Goal: Information Seeking & Learning: Learn about a topic

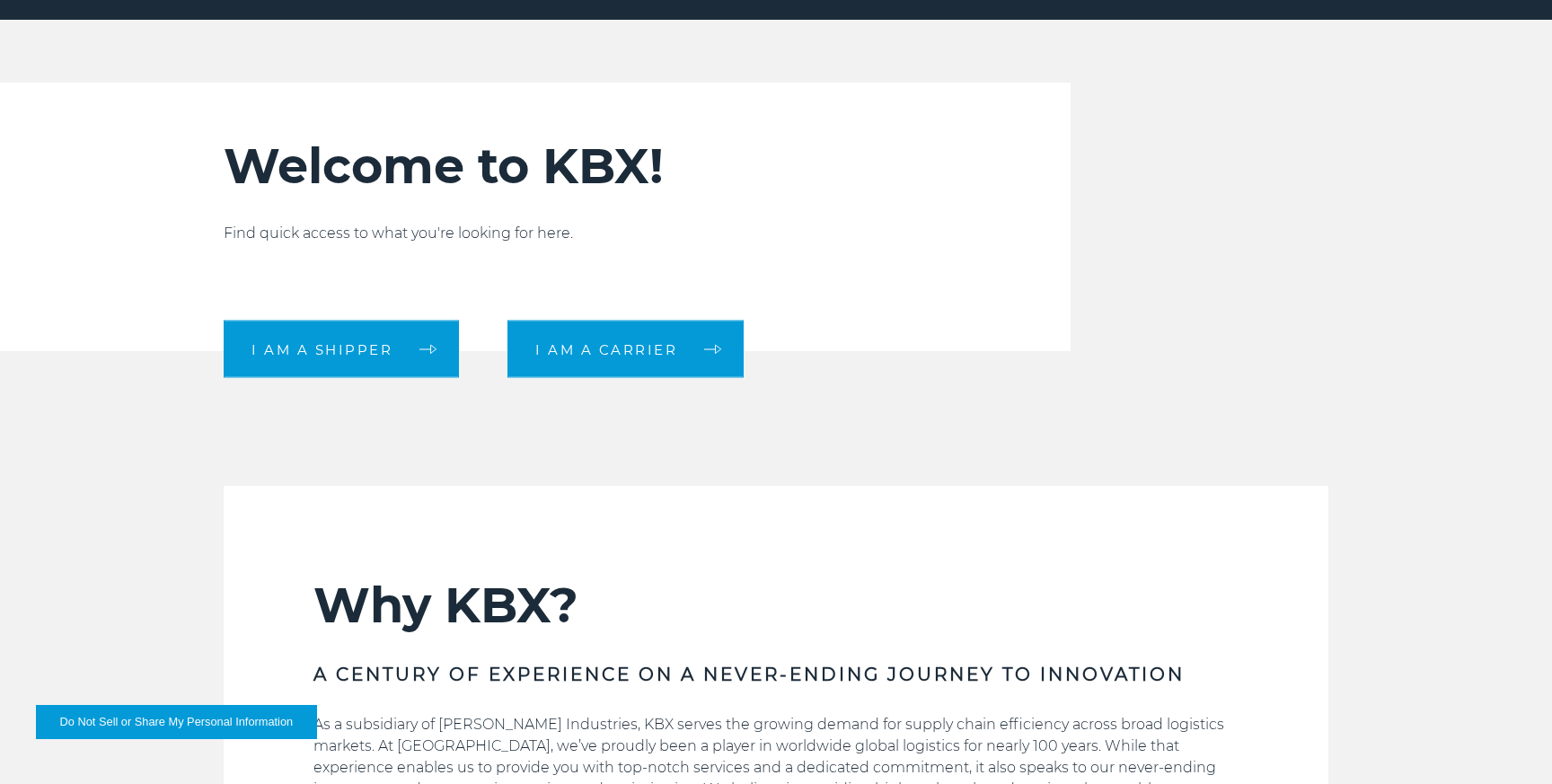
scroll to position [13, 0]
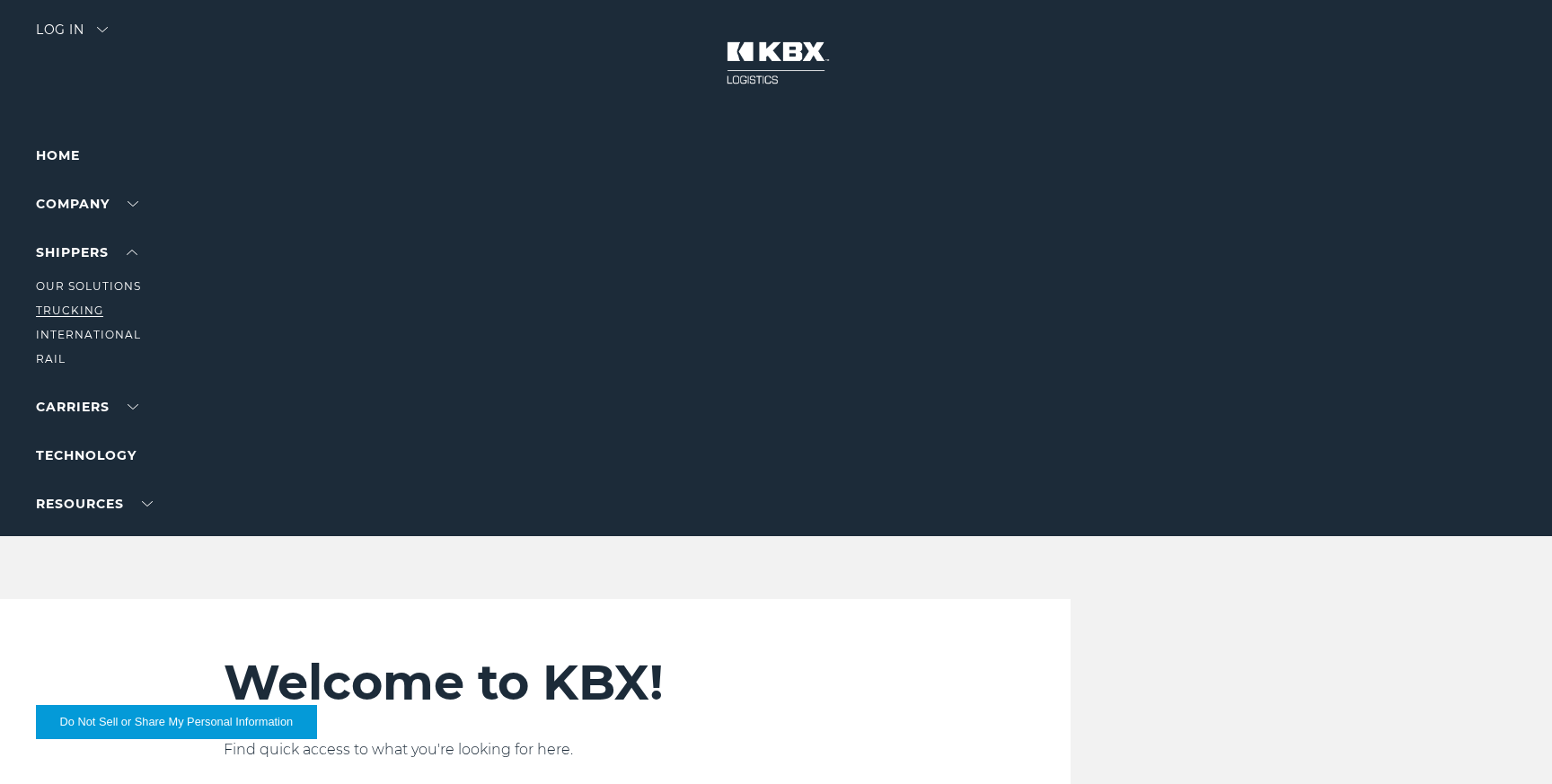
click at [87, 309] on link "Trucking" at bounding box center [69, 310] width 67 height 14
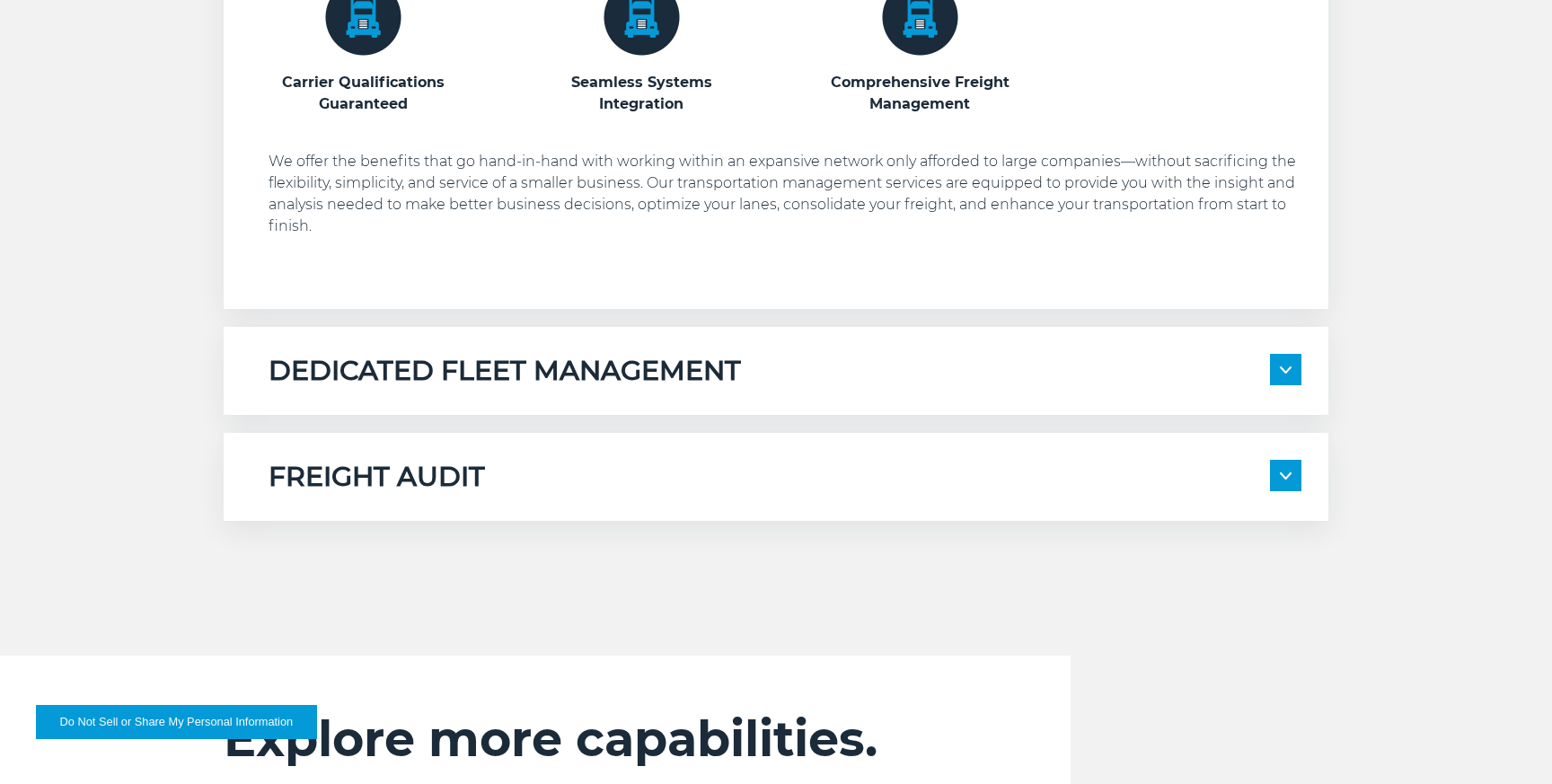
scroll to position [1354, 0]
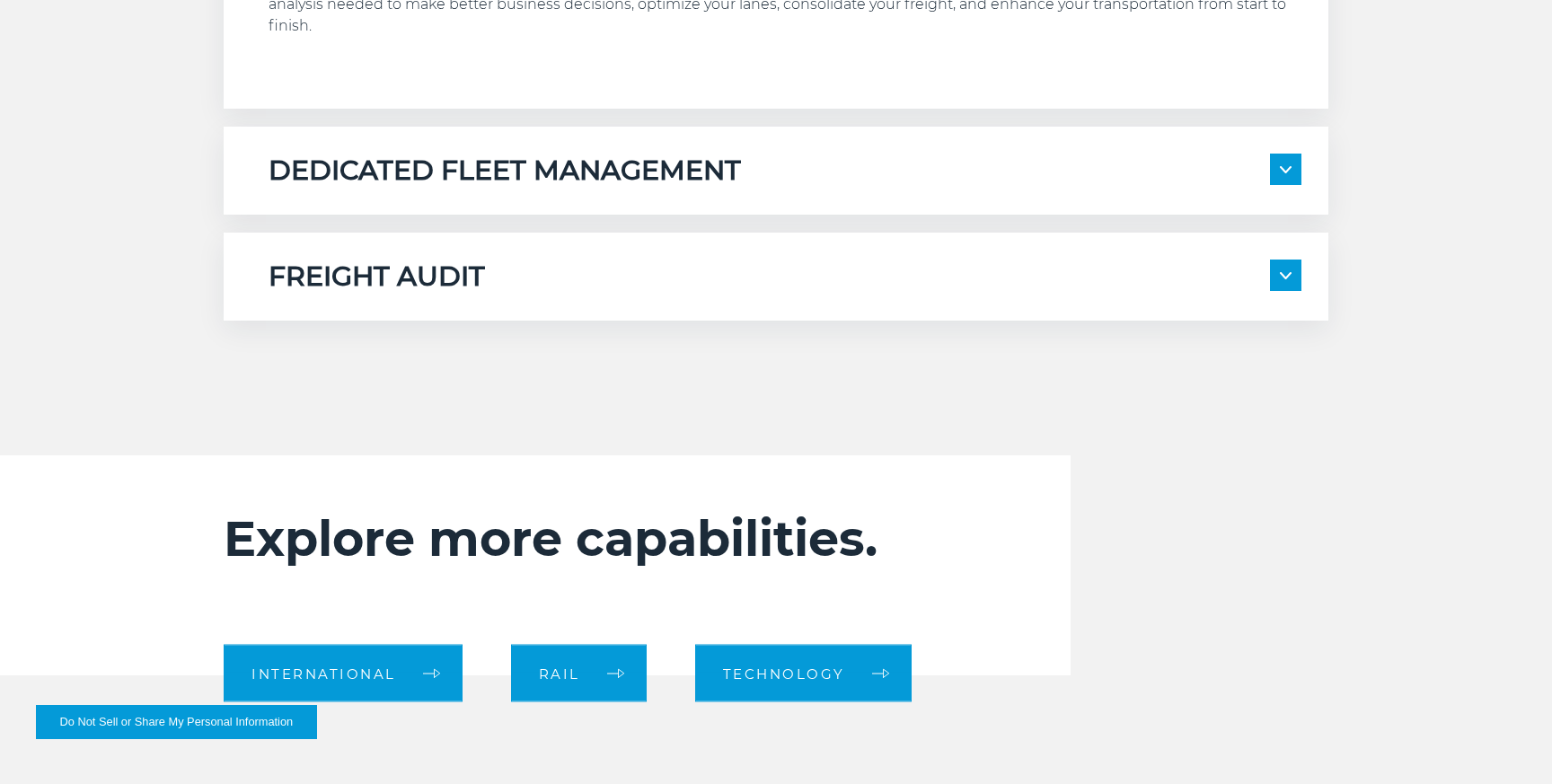
click at [1288, 280] on span at bounding box center [1286, 275] width 31 height 31
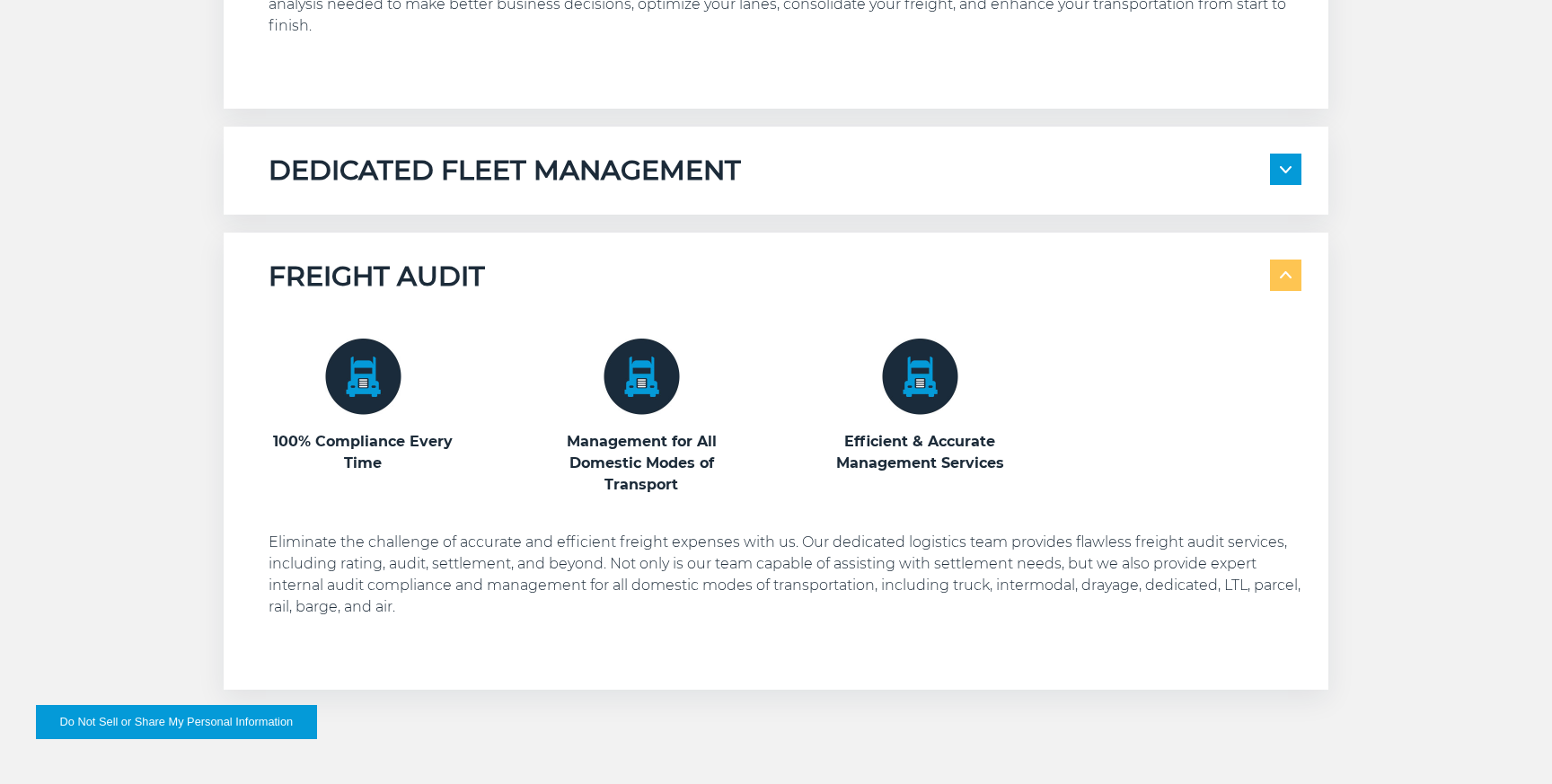
click at [1288, 280] on span at bounding box center [1286, 275] width 31 height 31
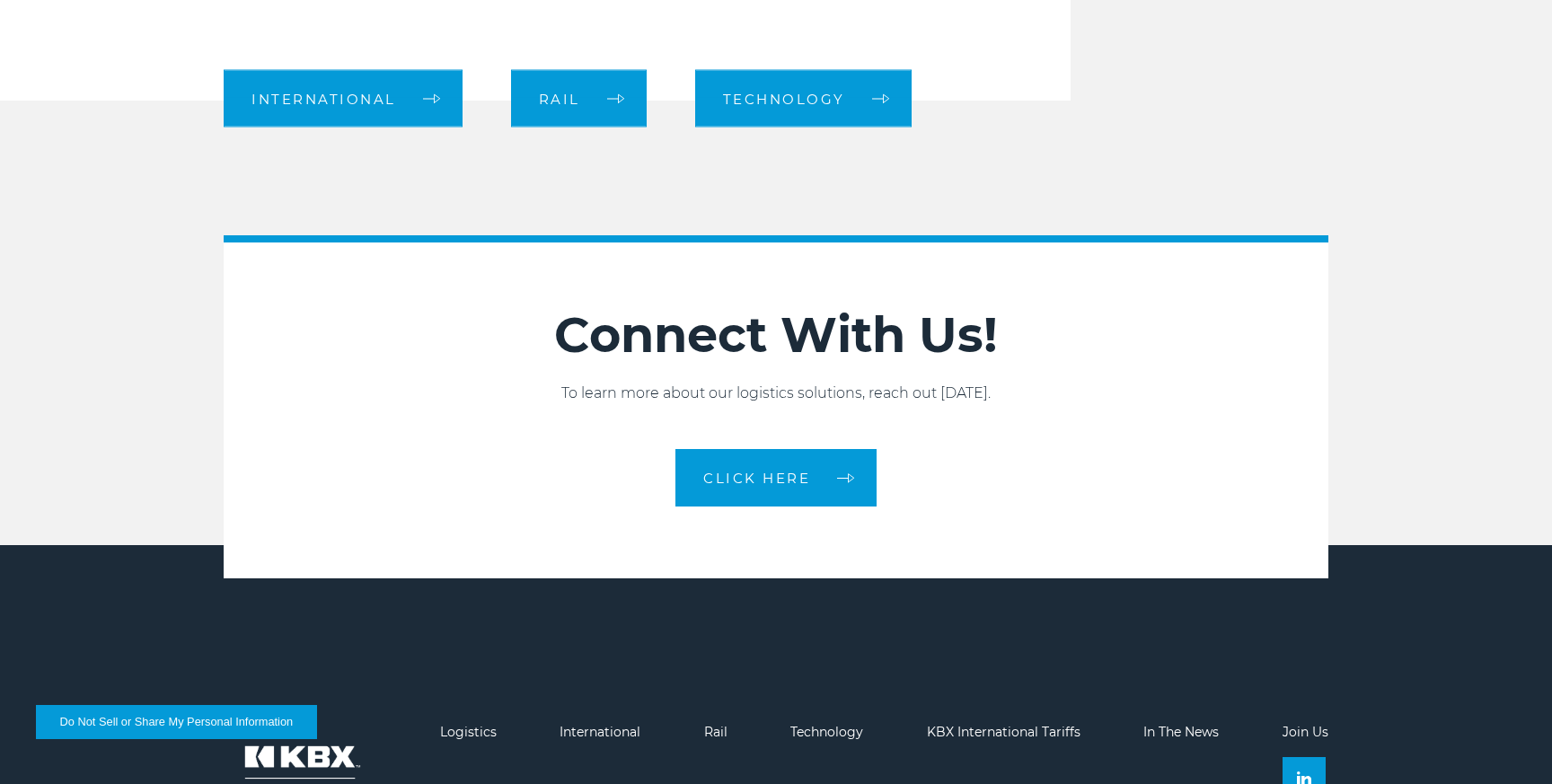
scroll to position [1938, 0]
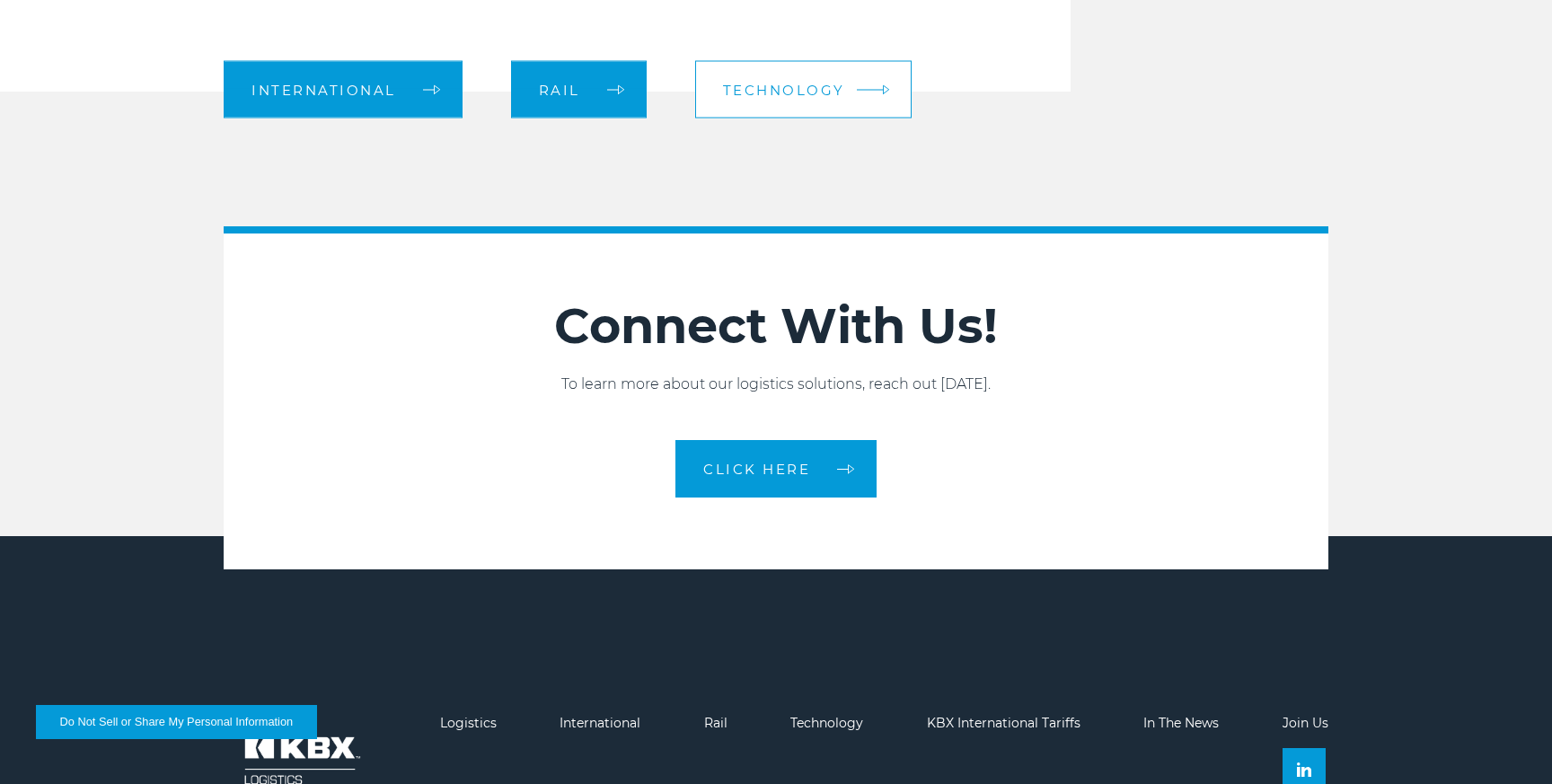
click at [814, 79] on link "Technology" at bounding box center [804, 90] width 217 height 58
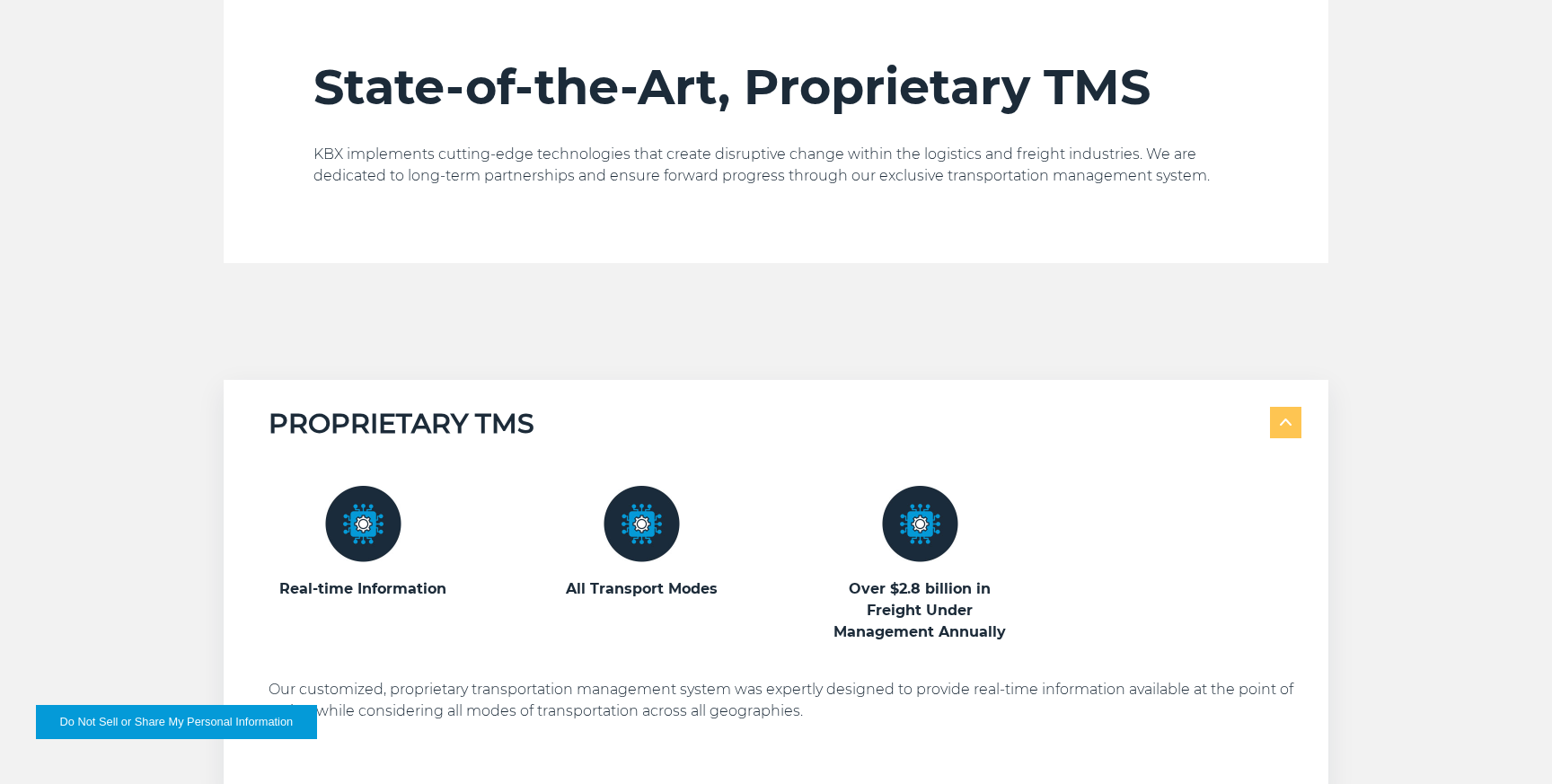
scroll to position [729, 0]
